Goal: Task Accomplishment & Management: Complete application form

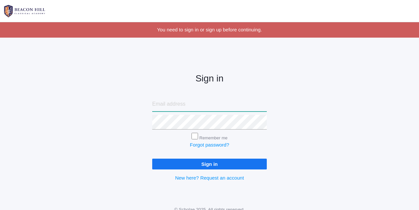
type input "[PERSON_NAME][EMAIL_ADDRESS][DOMAIN_NAME]"
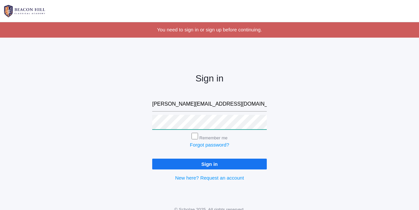
click at [209, 163] on input "Sign in" at bounding box center [209, 164] width 114 height 11
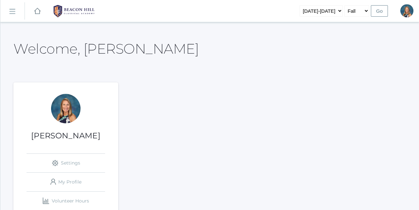
click at [12, 11] on rect at bounding box center [12, 11] width 10 height 10
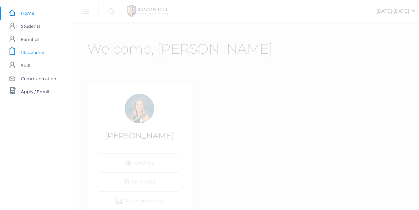
click at [29, 55] on span "Classrooms" at bounding box center [33, 52] width 24 height 13
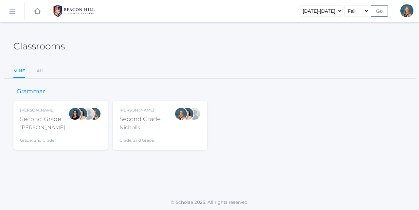
click at [136, 124] on div "Nicholls" at bounding box center [139, 128] width 41 height 8
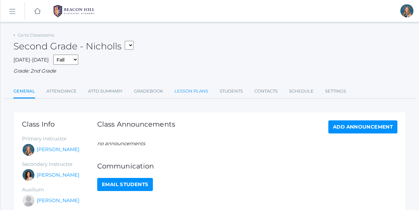
click at [192, 91] on link "Lesson Plans" at bounding box center [191, 91] width 34 height 13
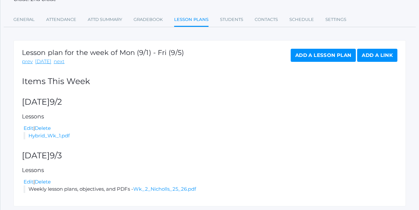
scroll to position [73, 0]
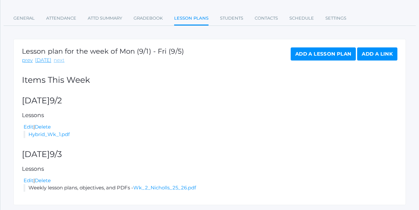
click at [55, 59] on link "next" at bounding box center [59, 61] width 11 height 8
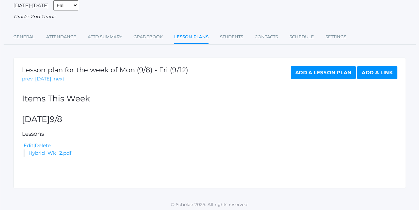
scroll to position [54, 0]
click at [316, 72] on link "Add a Lesson Plan" at bounding box center [323, 72] width 65 height 13
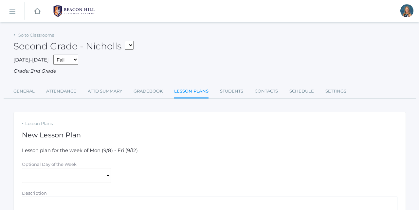
select select "2025-09-10"
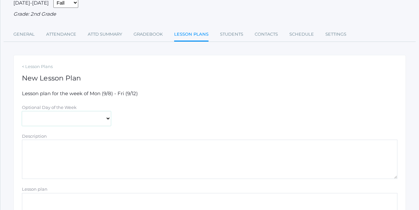
scroll to position [72, 0]
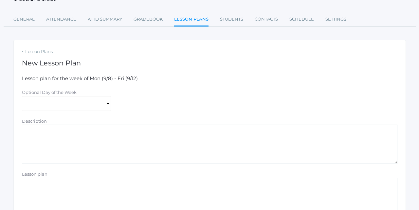
click at [37, 132] on textarea "Description" at bounding box center [209, 144] width 375 height 39
click at [27, 128] on textarea "Lesson Plans" at bounding box center [209, 144] width 375 height 39
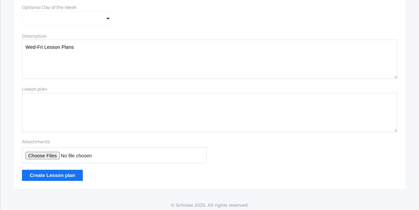
scroll to position [156, 0]
type textarea "Wed-Fri Lesson Plans"
click at [45, 152] on input "Attachments" at bounding box center [114, 156] width 185 height 16
type input "C:\fakepath\Objectives Wk 3 Nicholls 25_26.pdf"
click at [55, 172] on input "Create Lesson plan" at bounding box center [52, 175] width 61 height 11
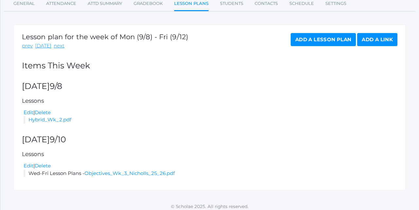
scroll to position [102, 0]
click at [114, 170] on link "Objectives_Wk_3_Nicholls_25_26.pdf" at bounding box center [129, 173] width 90 height 6
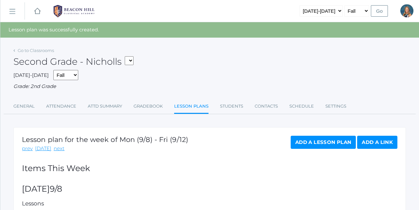
scroll to position [0, 0]
